Goal: Information Seeking & Learning: Find specific fact

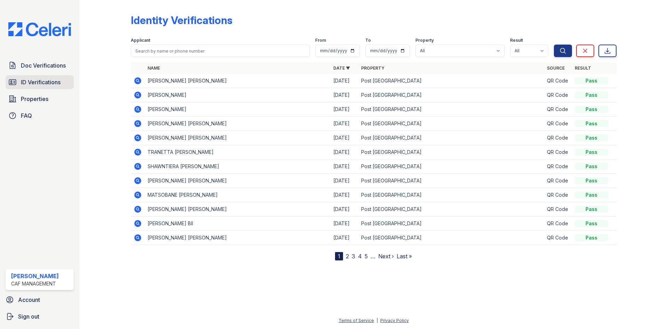
click at [40, 85] on span "ID Verifications" at bounding box center [41, 82] width 40 height 8
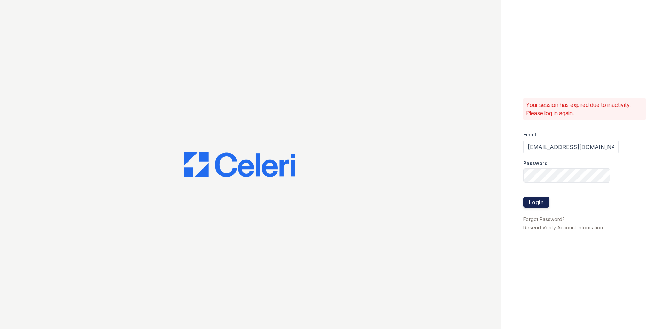
drag, startPoint x: 538, startPoint y: 202, endPoint x: 528, endPoint y: 202, distance: 10.1
click at [537, 202] on button "Login" at bounding box center [536, 201] width 26 height 11
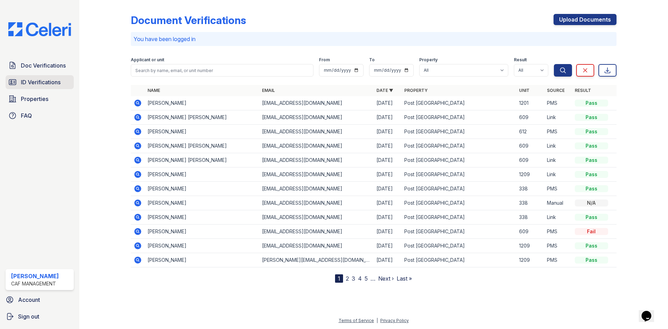
click at [49, 84] on span "ID Verifications" at bounding box center [41, 82] width 40 height 8
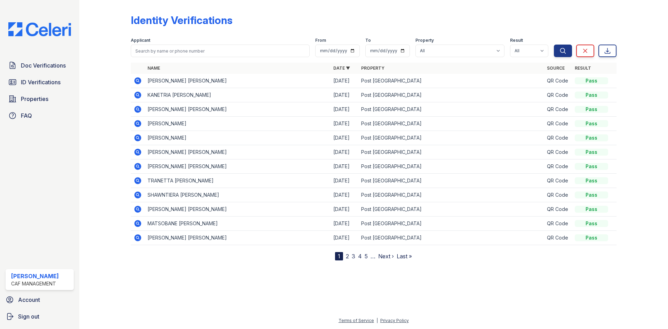
click at [242, 93] on table "Name Date ▼ Property Source Result SHAMON TYRELL JR SMITH 10/02/25 Post Oak Pla…" at bounding box center [373, 154] width 485 height 182
click at [140, 95] on icon at bounding box center [137, 94] width 7 height 7
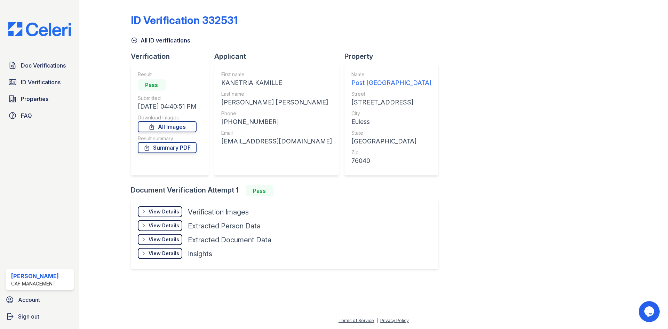
click at [242, 83] on div "KANETRIA KAMILLE" at bounding box center [276, 83] width 111 height 10
copy div "KANETRIA KAMILLE"
click at [248, 102] on div "ROBERTSON MORRISON" at bounding box center [276, 102] width 111 height 10
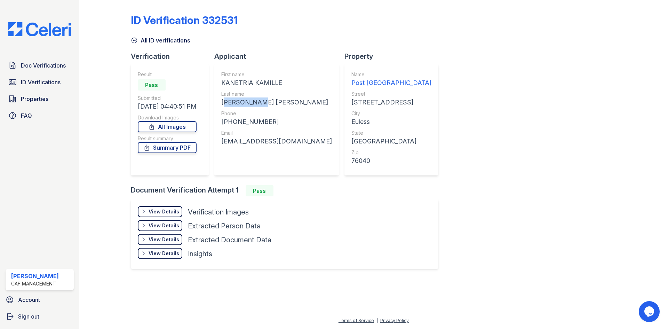
click at [248, 102] on div "ROBERTSON MORRISON" at bounding box center [276, 102] width 111 height 10
copy div "ROBERTSON MORRISON"
click at [249, 123] on div "+14697982286" at bounding box center [276, 122] width 111 height 10
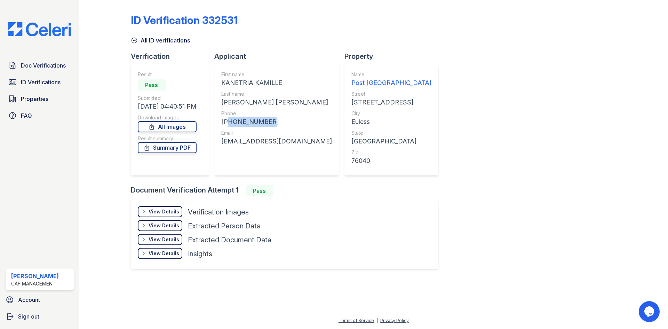
copy div "14697982286"
click at [268, 142] on div "kanetriarobertson@gmail.com" at bounding box center [276, 141] width 111 height 10
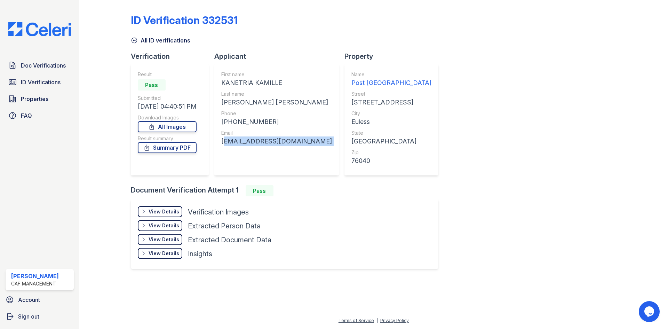
copy div "kanetriarobertson@gmail.com"
click at [235, 82] on div "KANETRIA KAMILLE" at bounding box center [276, 83] width 111 height 10
copy div "KANETRIA"
